Goal: Information Seeking & Learning: Understand process/instructions

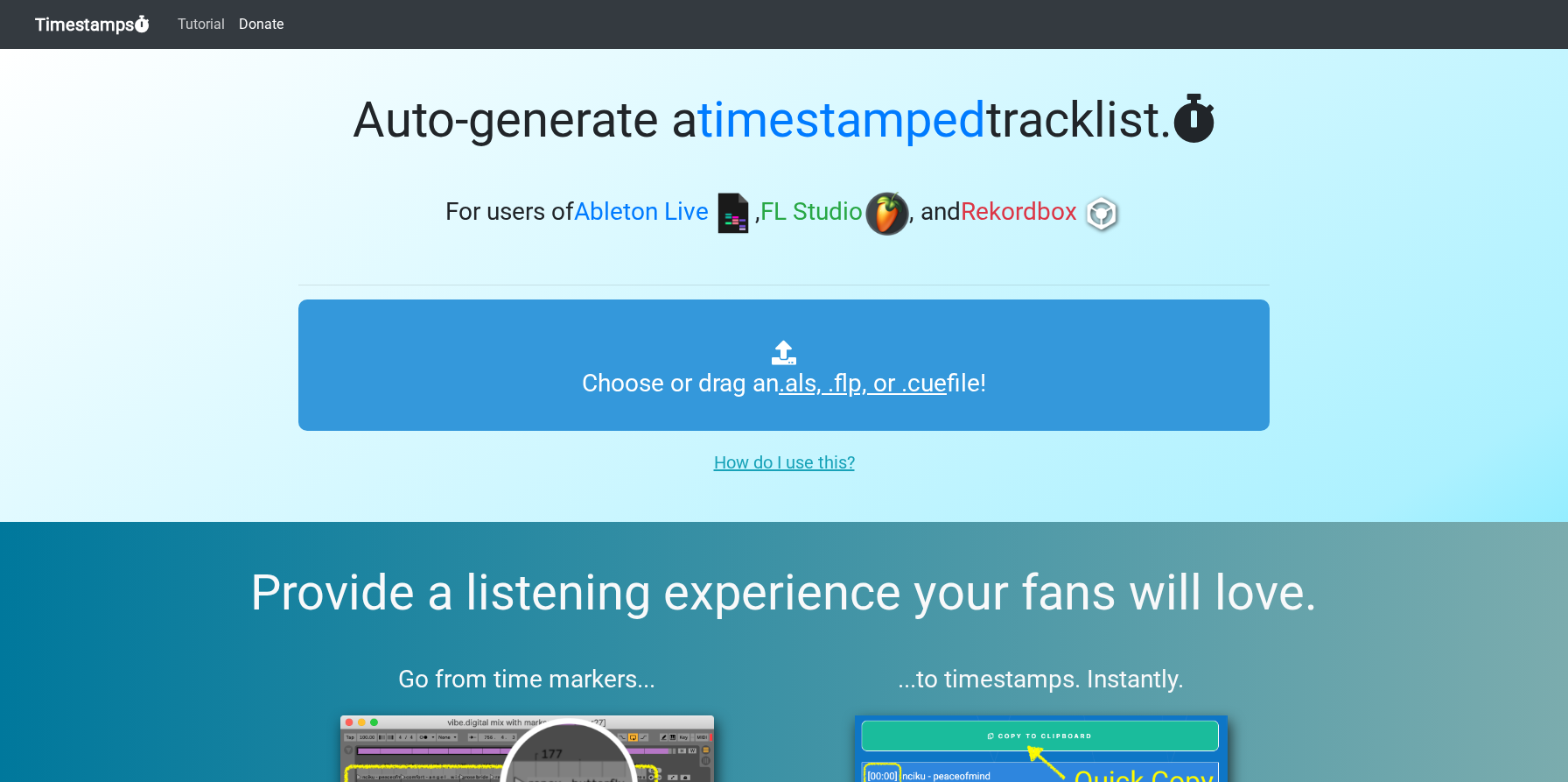
click at [218, 30] on link "Tutorial" at bounding box center [201, 24] width 61 height 35
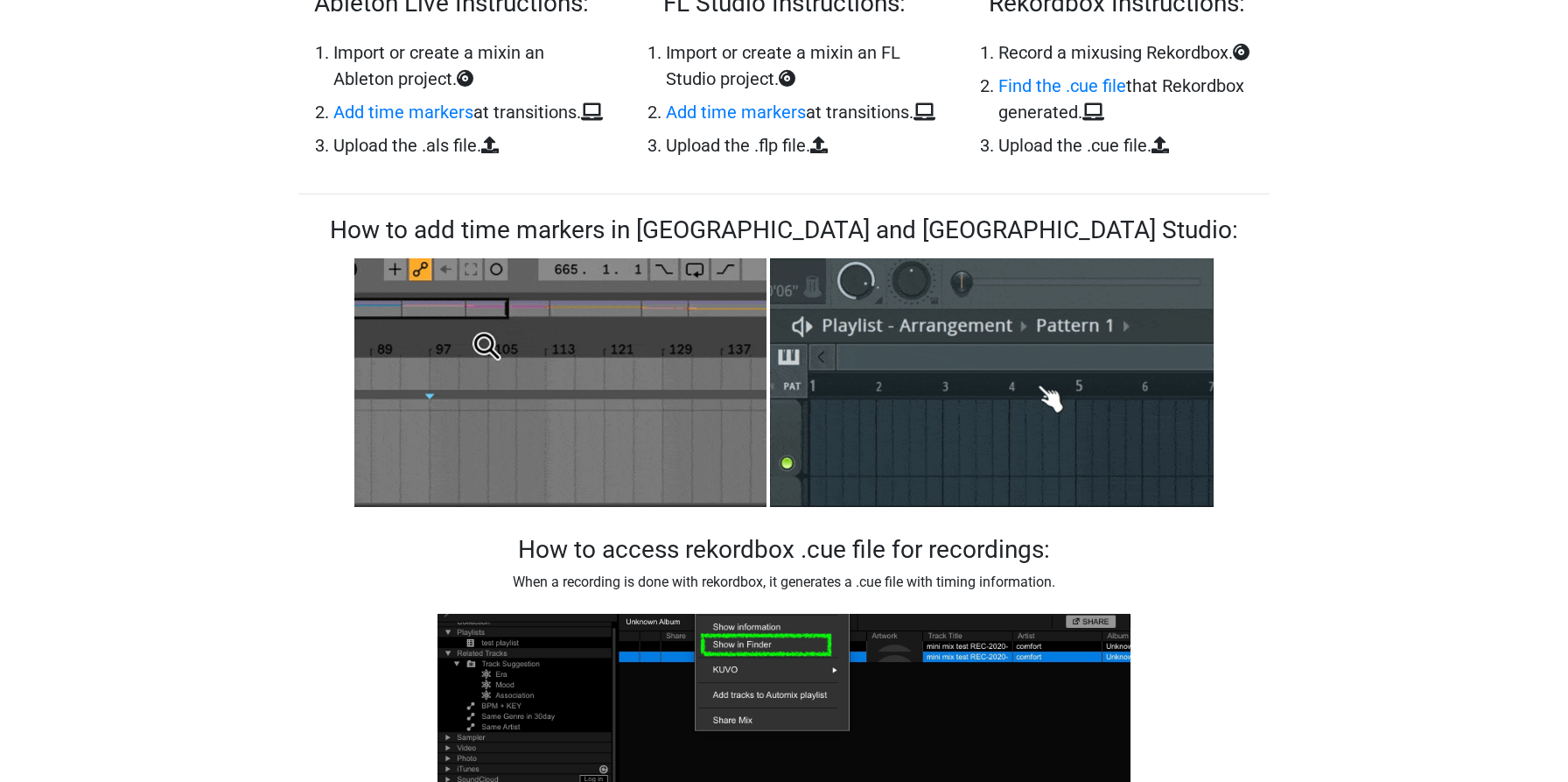
scroll to position [1228, 0]
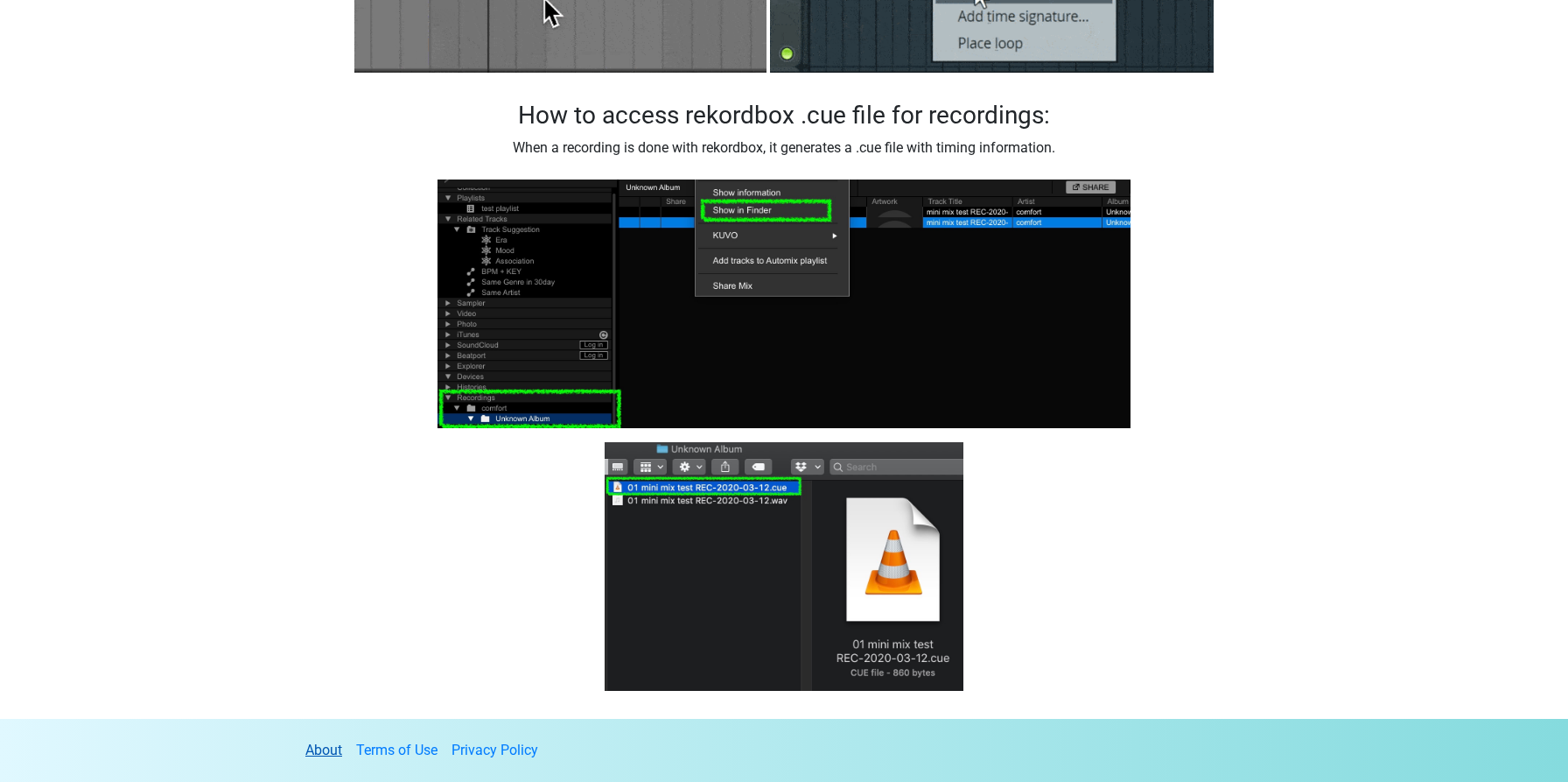
click at [329, 748] on link "About" at bounding box center [323, 749] width 36 height 16
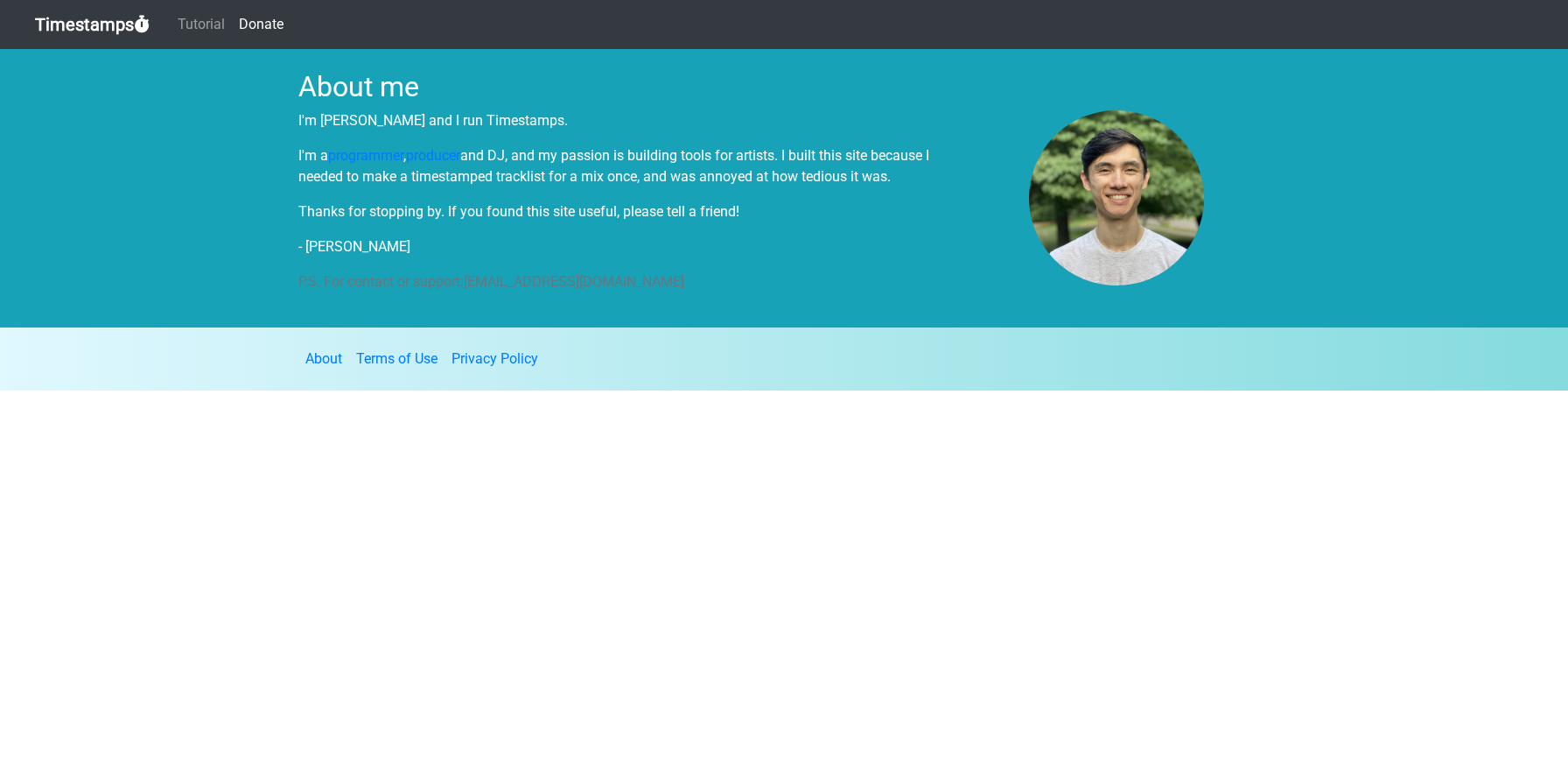
click at [393, 391] on html "Timestamps Tutorial Donate About me I'm Mark and I run Timestamps. I'm a progra…" at bounding box center [784, 195] width 1568 height 391
click at [264, 21] on link "Donate" at bounding box center [260, 24] width 58 height 35
click at [118, 25] on link "Timestamps" at bounding box center [93, 24] width 115 height 35
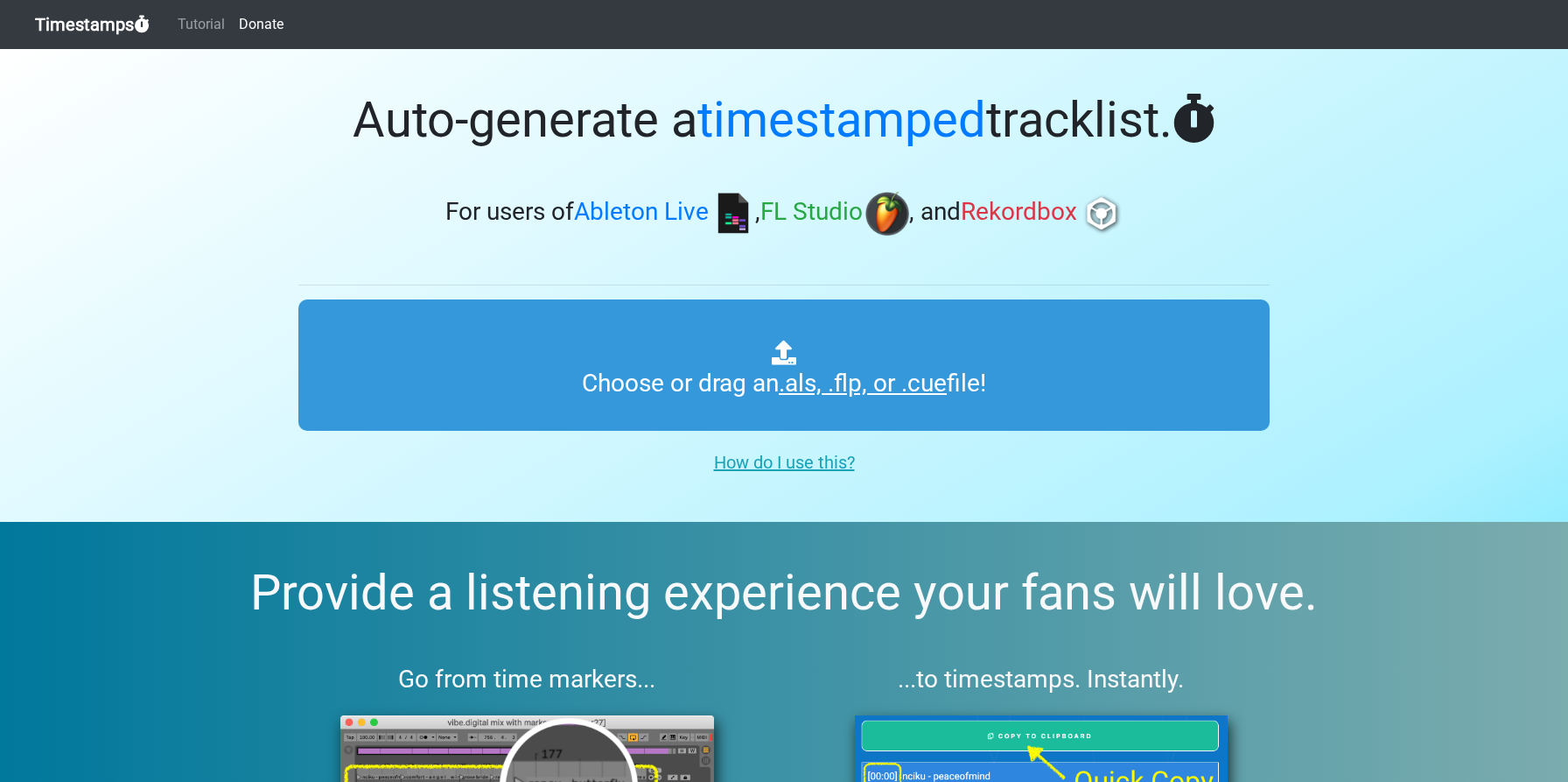
click at [796, 462] on u "How do I use this?" at bounding box center [784, 462] width 141 height 21
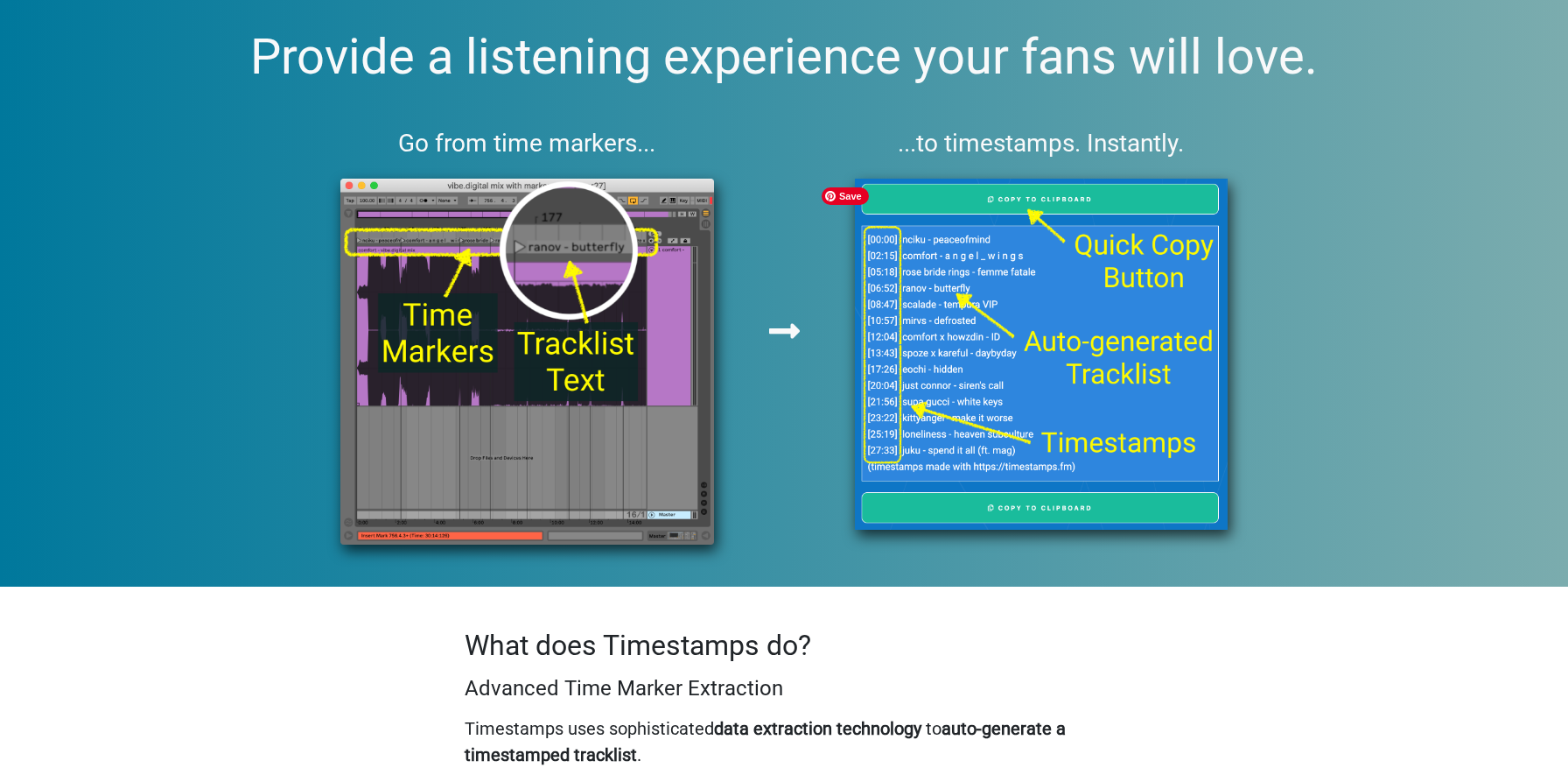
scroll to position [1382, 0]
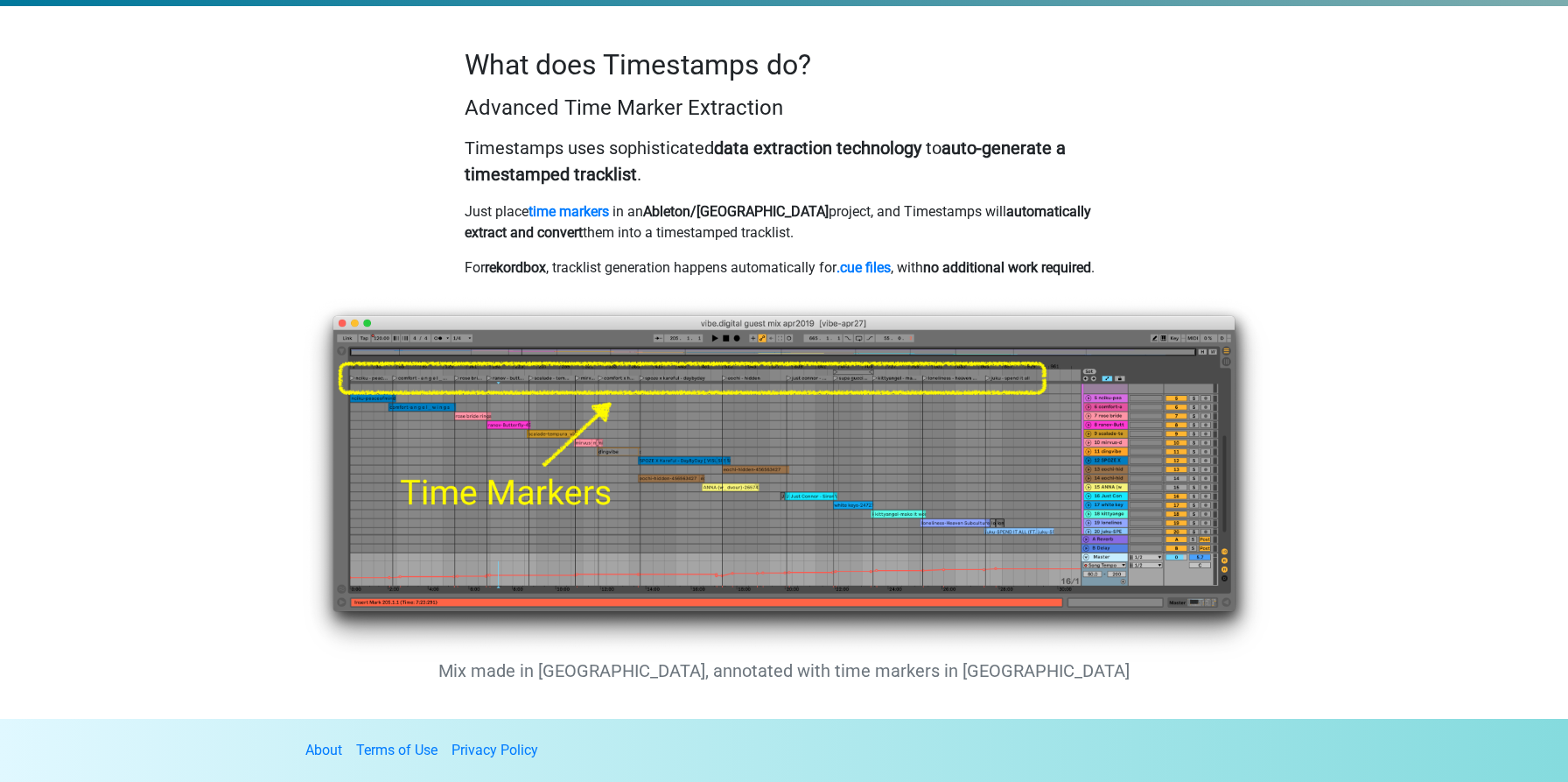
click at [1459, 167] on section "What does Timestamps do? Advanced Time Marker Extraction Timestamps uses sophis…" at bounding box center [784, 363] width 1568 height 714
